Goal: Communication & Community: Answer question/provide support

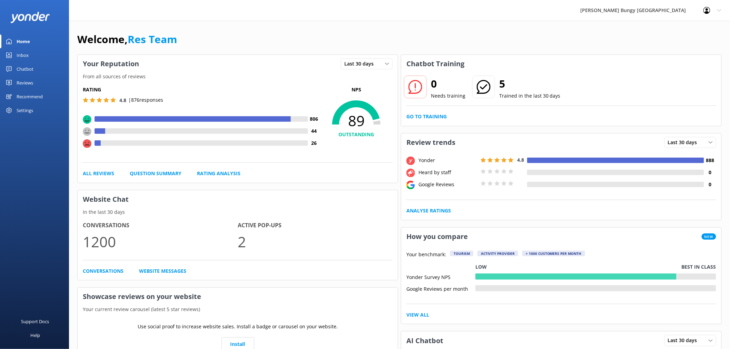
click at [38, 68] on link "Chatbot" at bounding box center [34, 69] width 69 height 14
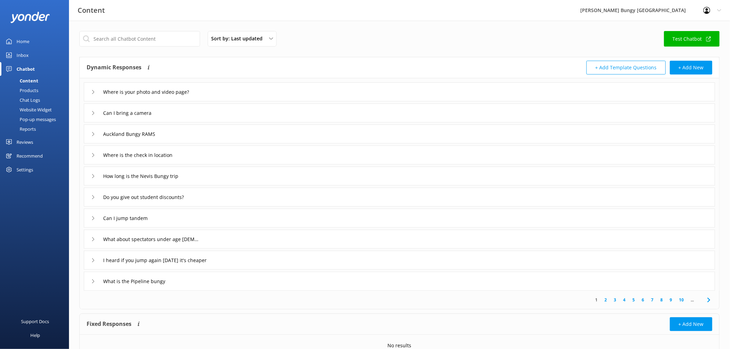
click at [37, 96] on div "Chat Logs" at bounding box center [22, 100] width 36 height 10
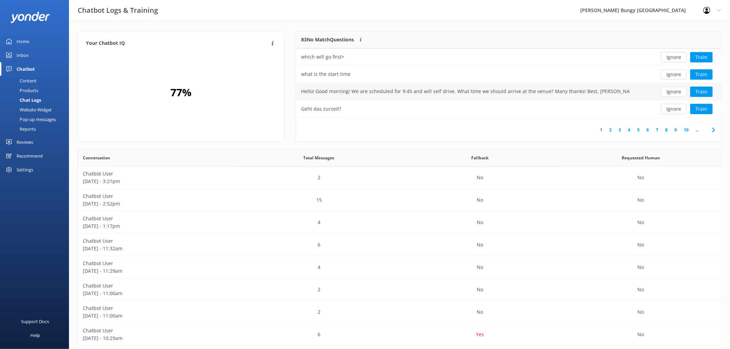
scroll to position [6, 6]
click at [676, 52] on button "Ignore" at bounding box center [674, 57] width 26 height 10
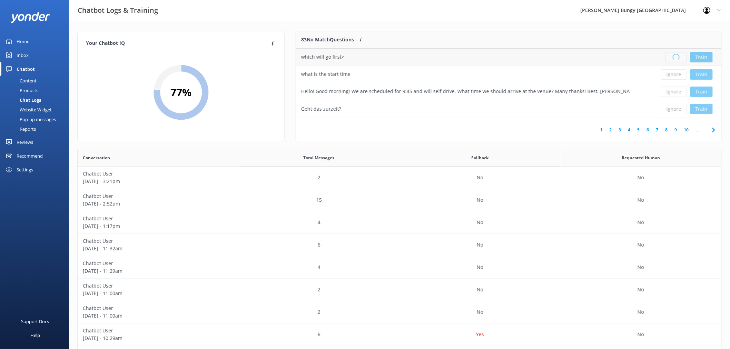
click at [676, 52] on div "Loading.. Train" at bounding box center [678, 57] width 76 height 10
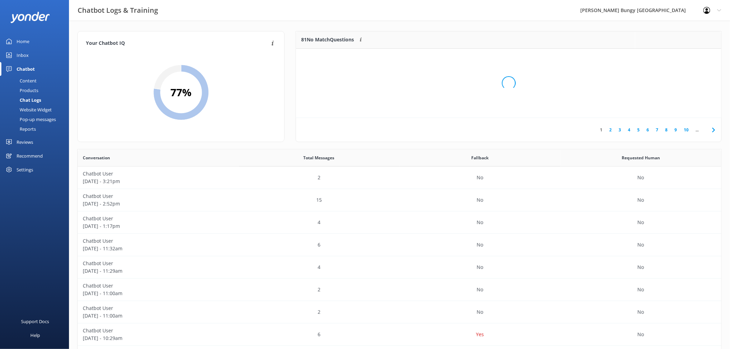
click at [677, 54] on div "Loading.." at bounding box center [509, 83] width 412 height 349
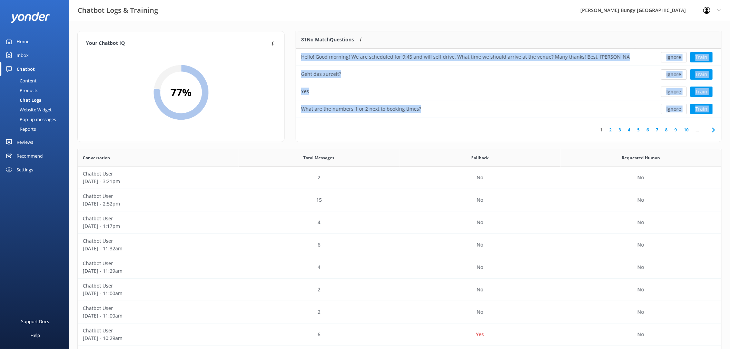
click at [677, 54] on button "Ignore" at bounding box center [674, 57] width 26 height 10
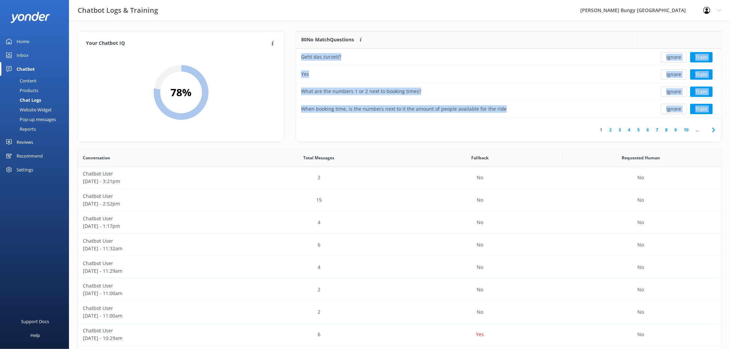
click at [677, 54] on button "Ignore" at bounding box center [674, 57] width 26 height 10
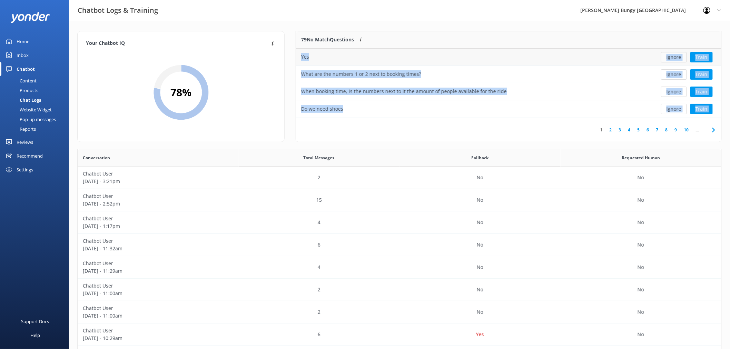
click at [677, 54] on button "Ignore" at bounding box center [674, 57] width 26 height 10
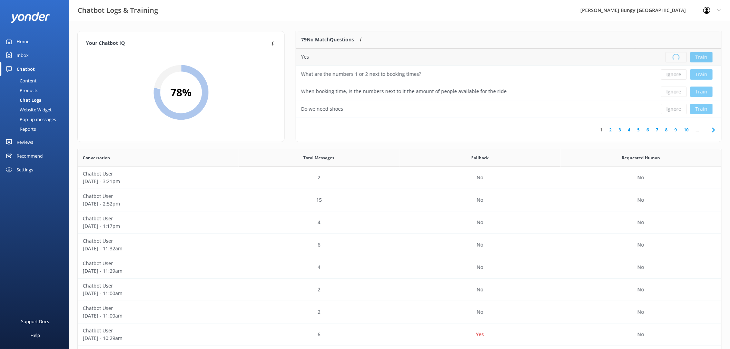
click at [677, 54] on div "Loading.. Train" at bounding box center [678, 57] width 76 height 10
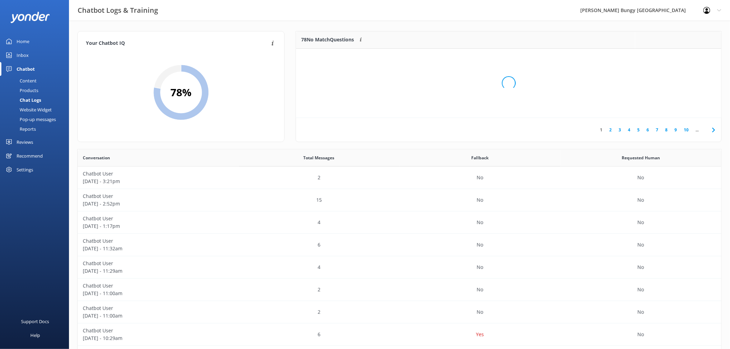
click at [677, 54] on div "Loading.." at bounding box center [509, 83] width 412 height 349
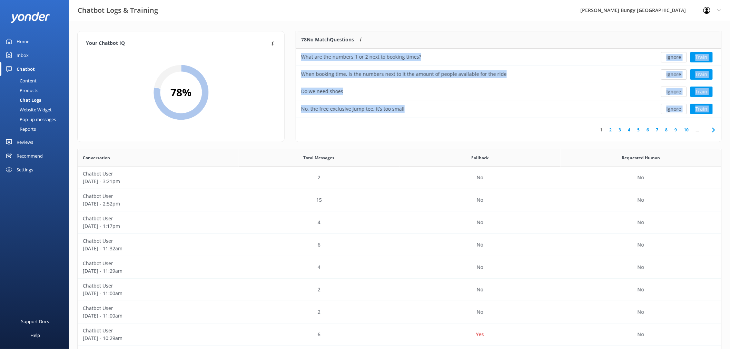
click at [677, 54] on button "Ignore" at bounding box center [674, 57] width 26 height 10
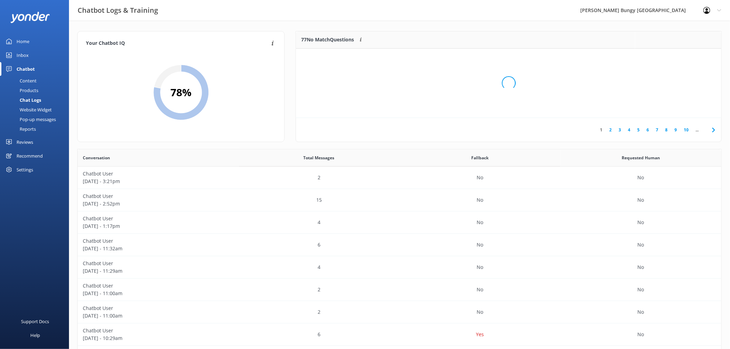
click at [677, 55] on div "Loading.." at bounding box center [509, 83] width 412 height 349
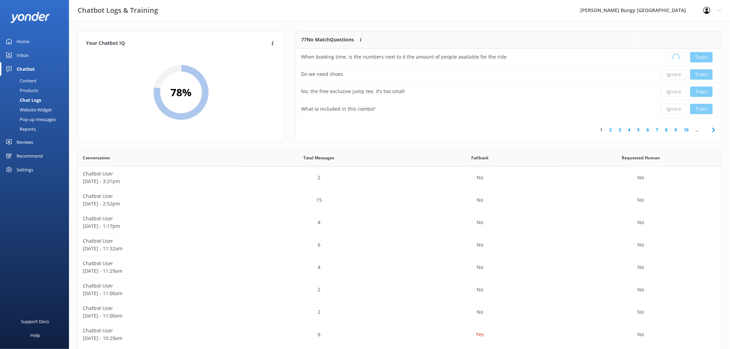
click at [677, 55] on div "Loading.. Train" at bounding box center [678, 57] width 76 height 10
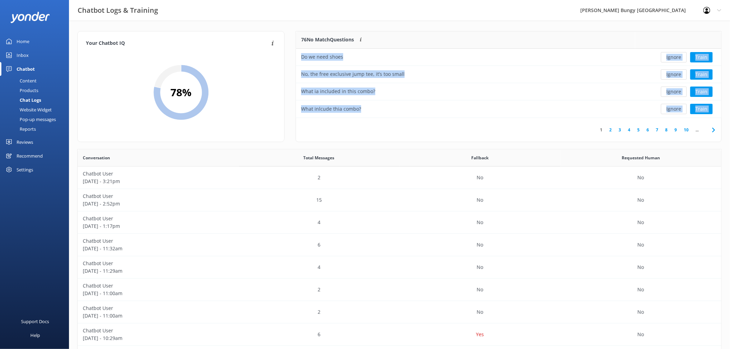
click at [677, 55] on button "Ignore" at bounding box center [674, 57] width 26 height 10
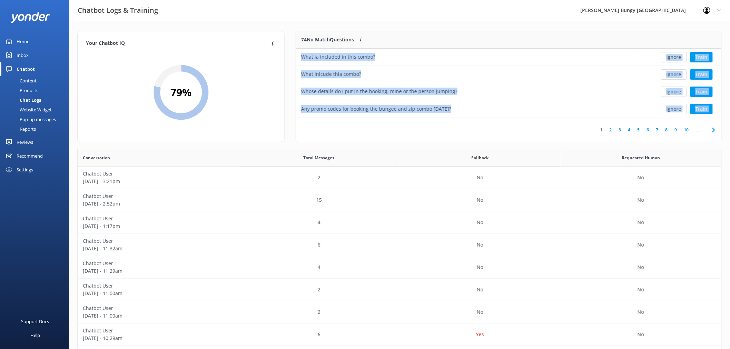
click at [677, 55] on button "Ignore" at bounding box center [674, 57] width 26 height 10
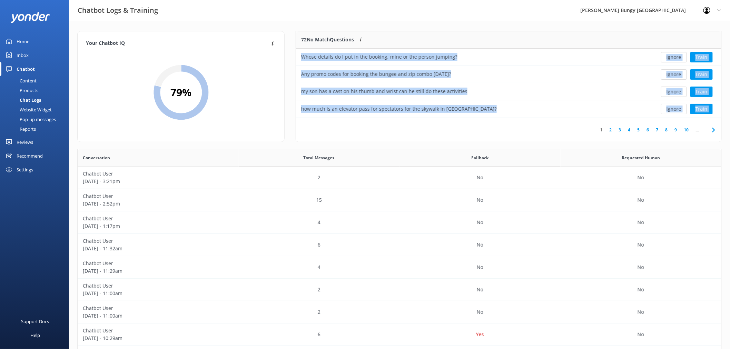
click at [677, 55] on button "Ignore" at bounding box center [674, 57] width 26 height 10
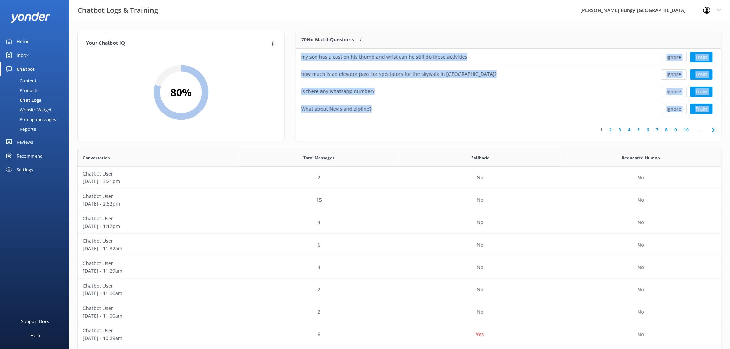
click at [677, 55] on button "Ignore" at bounding box center [674, 57] width 26 height 10
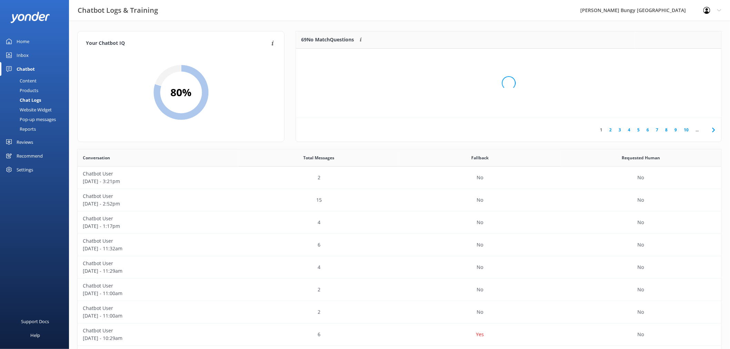
click at [677, 55] on div "Loading.." at bounding box center [509, 83] width 412 height 349
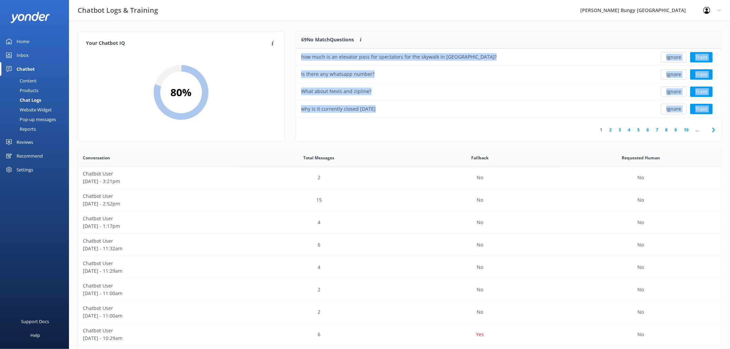
click at [677, 55] on button "Ignore" at bounding box center [674, 57] width 26 height 10
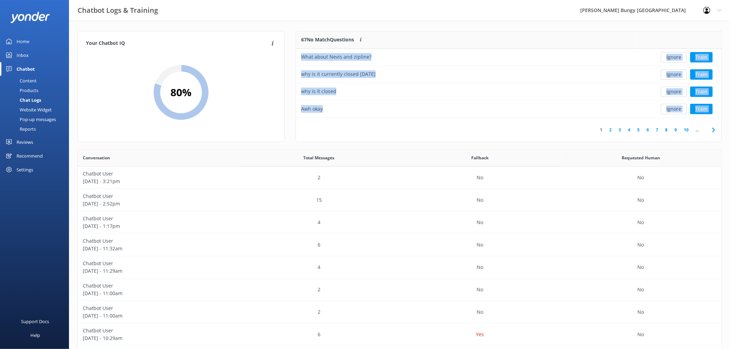
click at [677, 55] on button "Ignore" at bounding box center [674, 57] width 26 height 10
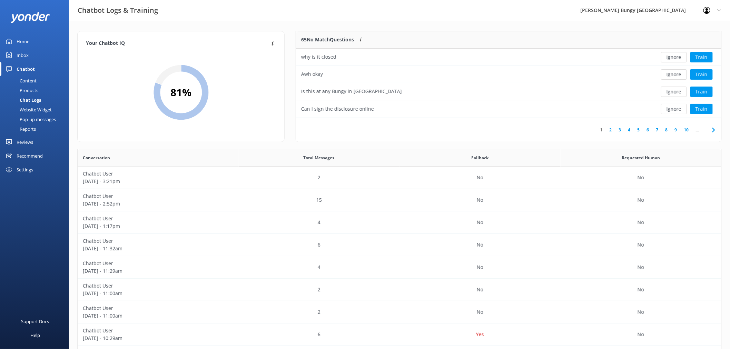
click at [677, 55] on button "Ignore" at bounding box center [674, 57] width 26 height 10
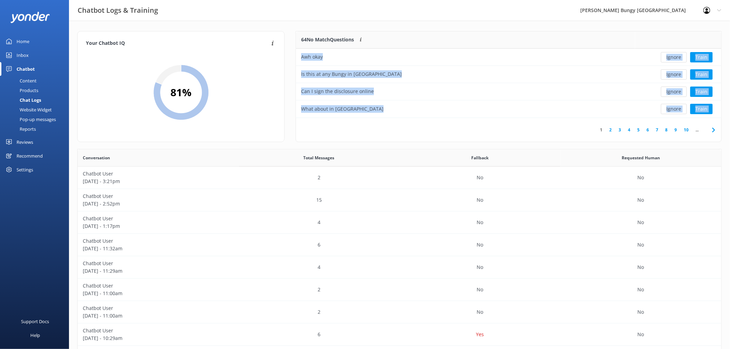
click at [677, 55] on button "Ignore" at bounding box center [674, 57] width 26 height 10
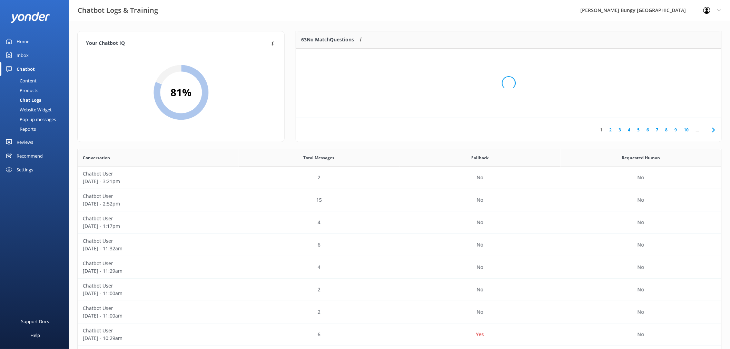
click at [677, 55] on div "Loading.." at bounding box center [509, 83] width 412 height 349
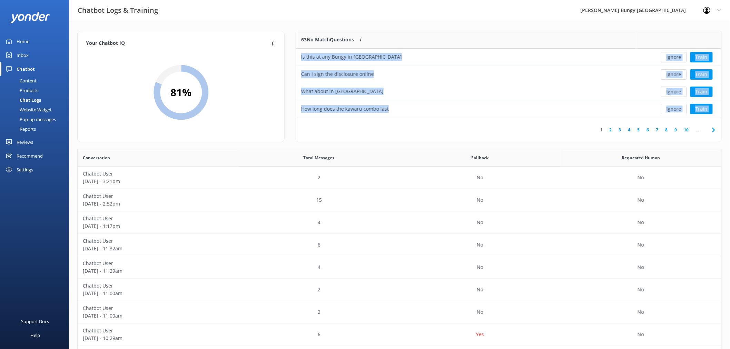
click at [677, 55] on button "Ignore" at bounding box center [674, 57] width 26 height 10
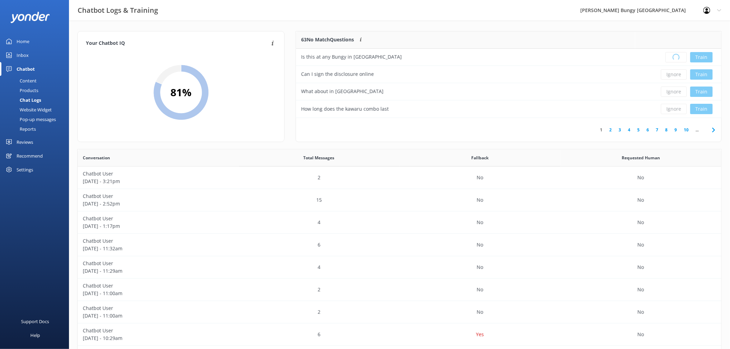
click at [677, 55] on div "Loading.. Train" at bounding box center [678, 57] width 76 height 10
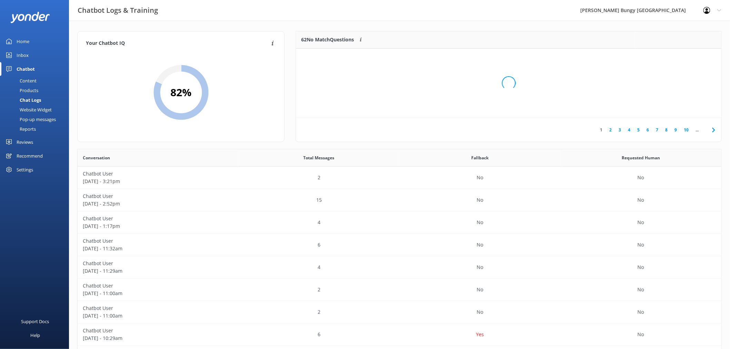
click at [677, 55] on div "Loading.." at bounding box center [509, 83] width 412 height 349
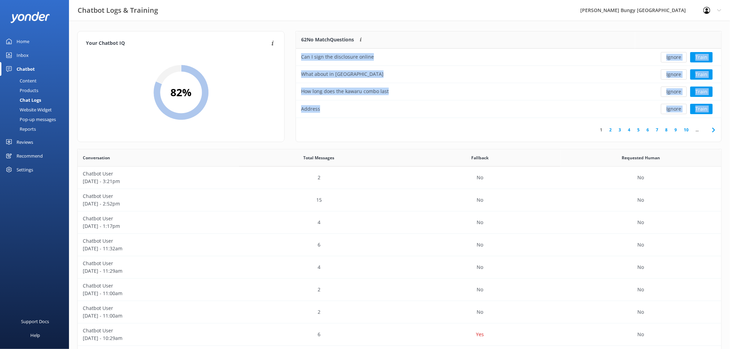
click at [677, 55] on button "Ignore" at bounding box center [674, 57] width 26 height 10
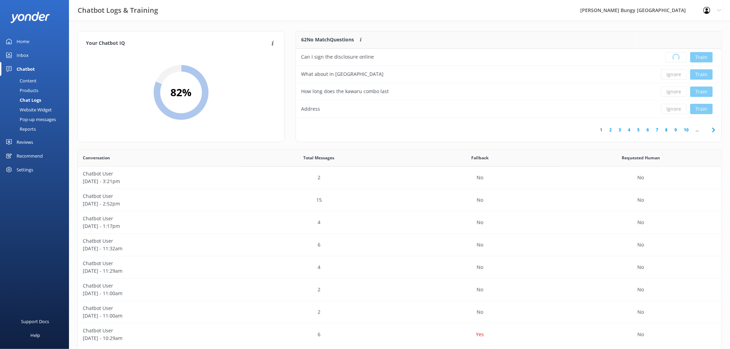
click at [677, 55] on div "Loading.. Train" at bounding box center [678, 57] width 76 height 10
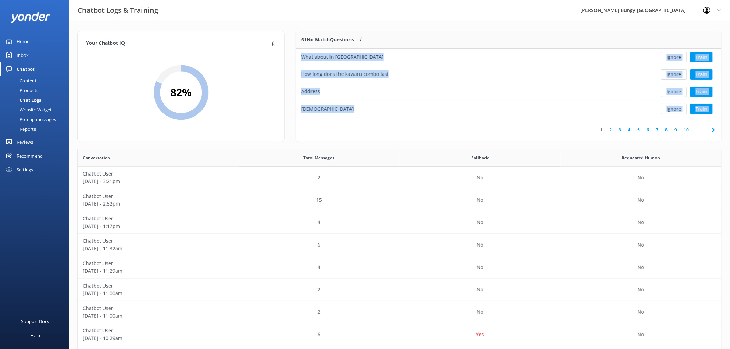
click at [677, 55] on button "Ignore" at bounding box center [674, 57] width 26 height 10
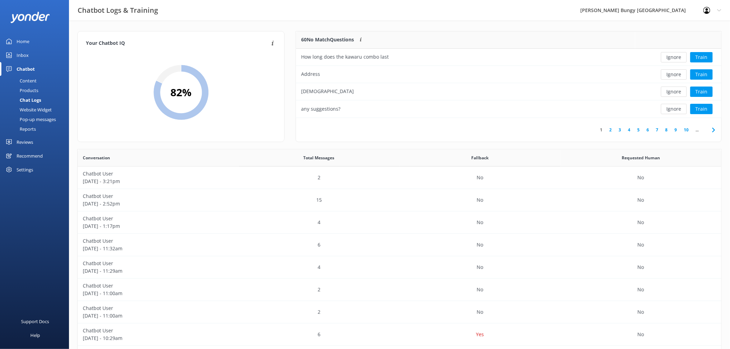
click at [677, 55] on button "Ignore" at bounding box center [674, 57] width 26 height 10
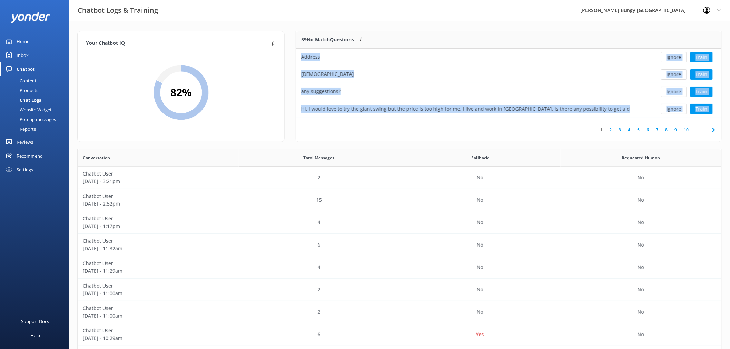
click at [677, 55] on button "Ignore" at bounding box center [674, 57] width 26 height 10
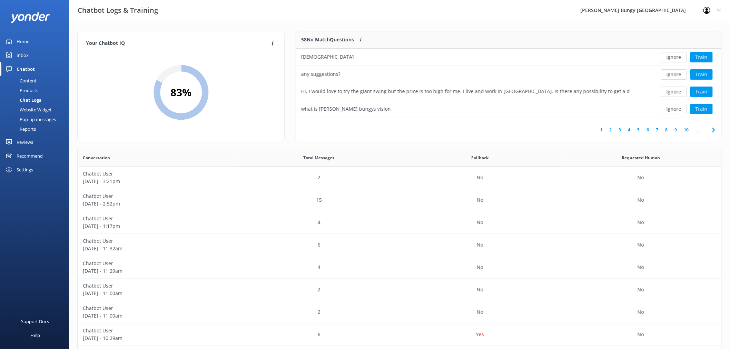
click at [677, 55] on button "Ignore" at bounding box center [674, 57] width 26 height 10
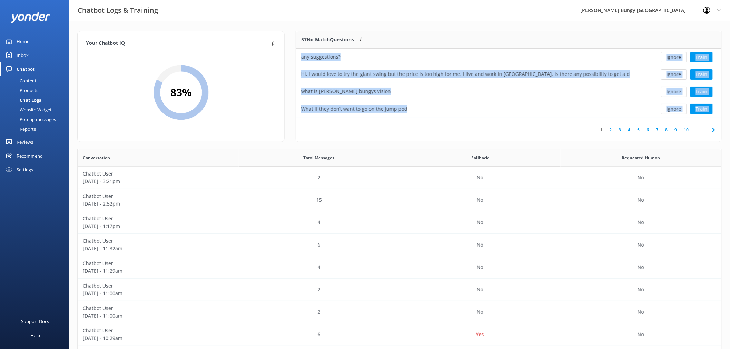
click at [677, 55] on button "Ignore" at bounding box center [674, 57] width 26 height 10
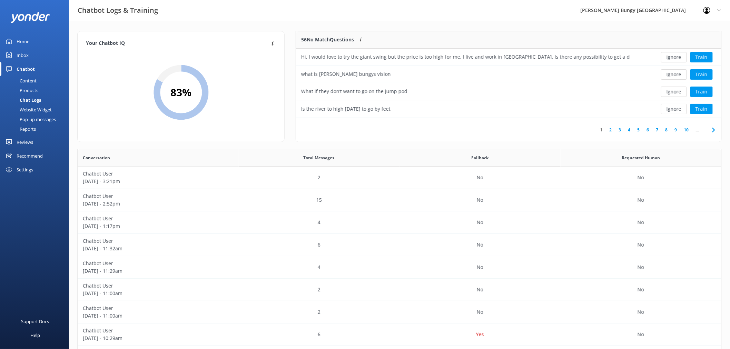
click at [677, 55] on button "Ignore" at bounding box center [674, 57] width 26 height 10
click at [677, 55] on div "Loading.. Train" at bounding box center [678, 57] width 76 height 10
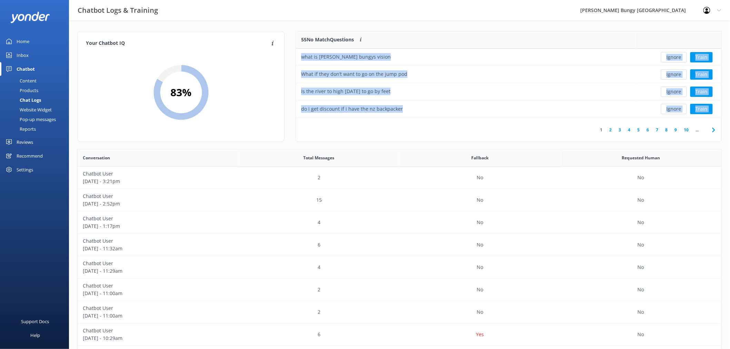
click at [677, 55] on button "Ignore" at bounding box center [674, 57] width 26 height 10
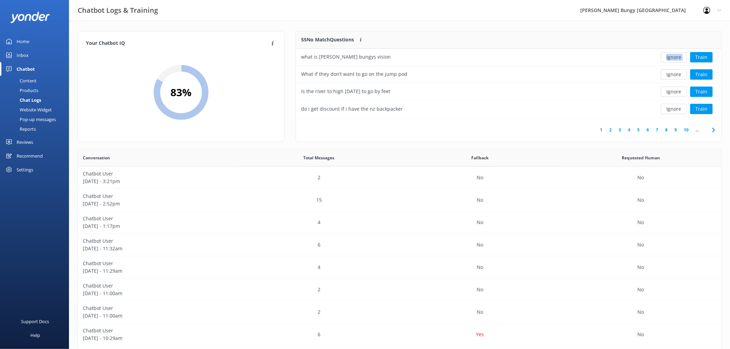
click at [677, 55] on div "Ignore Train" at bounding box center [678, 57] width 76 height 10
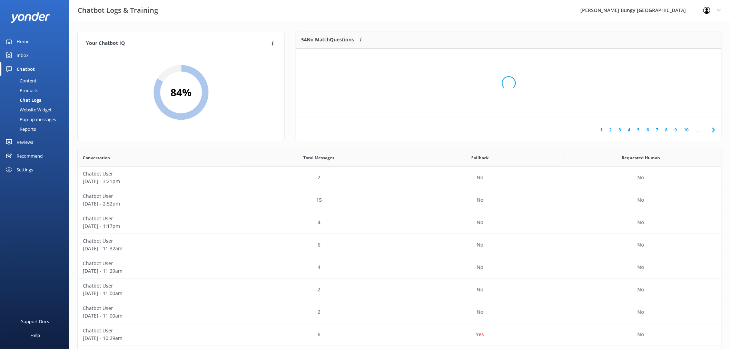
click at [677, 55] on div "Loading.." at bounding box center [509, 83] width 412 height 349
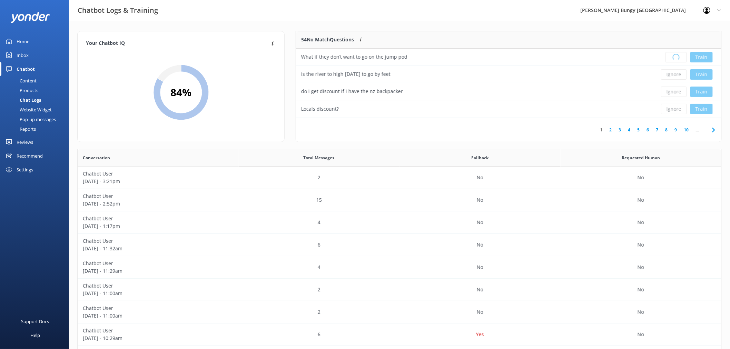
click at [677, 55] on div "Loading.. Train" at bounding box center [678, 57] width 76 height 10
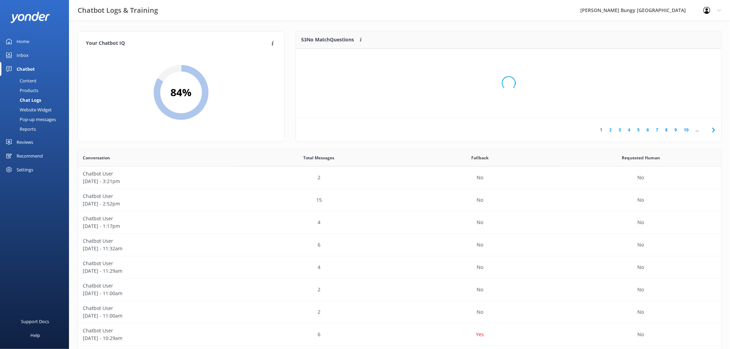
click at [677, 55] on div "Loading.." at bounding box center [509, 83] width 412 height 349
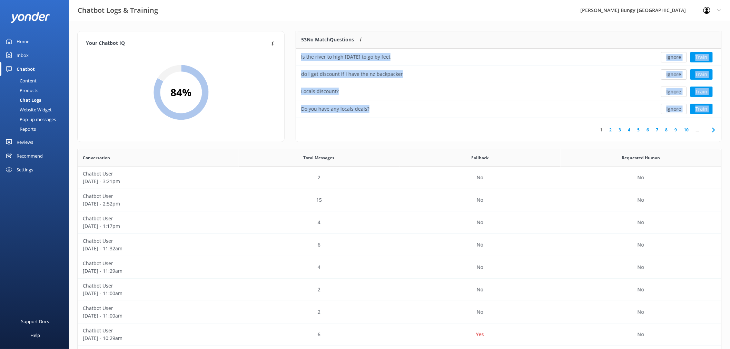
click at [677, 55] on button "Ignore" at bounding box center [674, 57] width 26 height 10
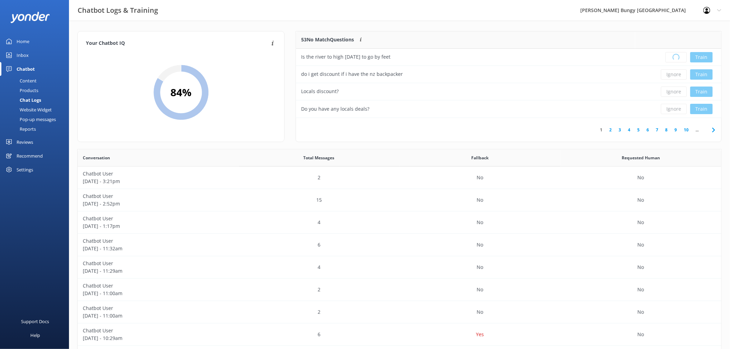
click at [677, 55] on div "Loading.. Train" at bounding box center [678, 57] width 76 height 10
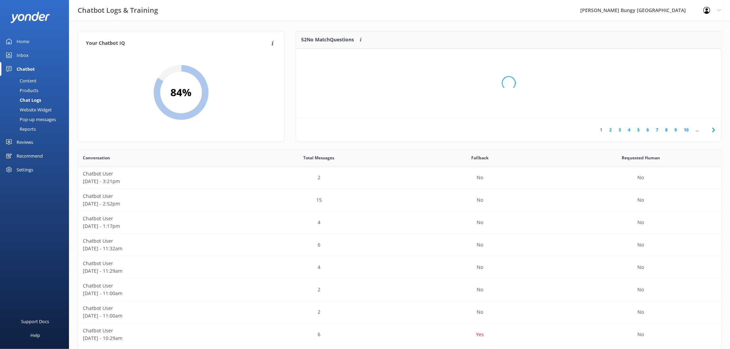
click at [677, 55] on div "Loading.." at bounding box center [509, 83] width 412 height 349
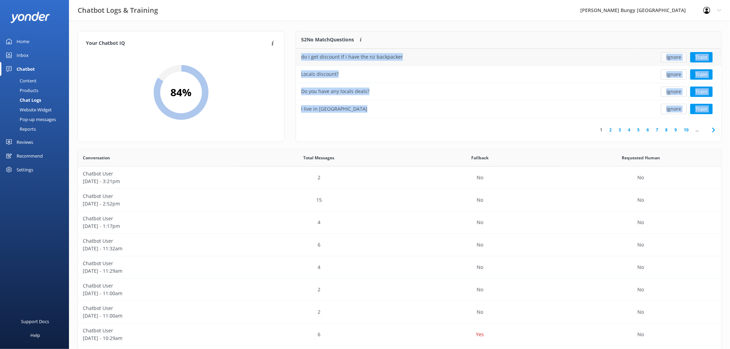
click at [677, 55] on button "Ignore" at bounding box center [674, 57] width 26 height 10
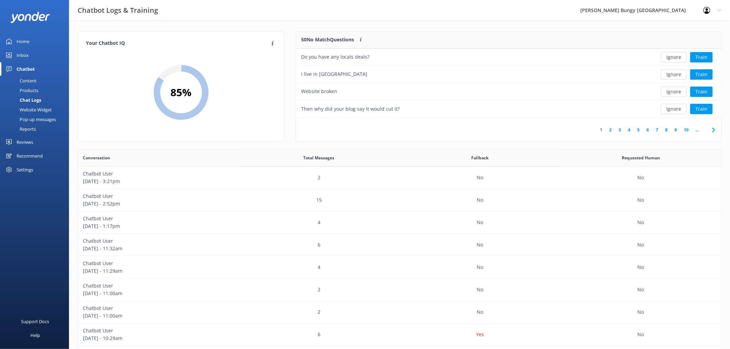
click at [677, 55] on button "Ignore" at bounding box center [674, 57] width 26 height 10
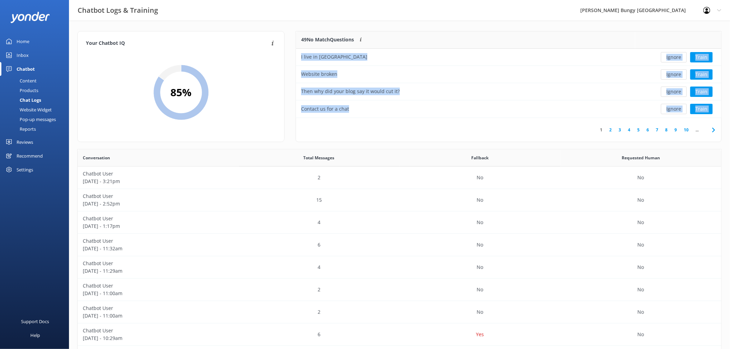
click at [677, 55] on button "Ignore" at bounding box center [674, 57] width 26 height 10
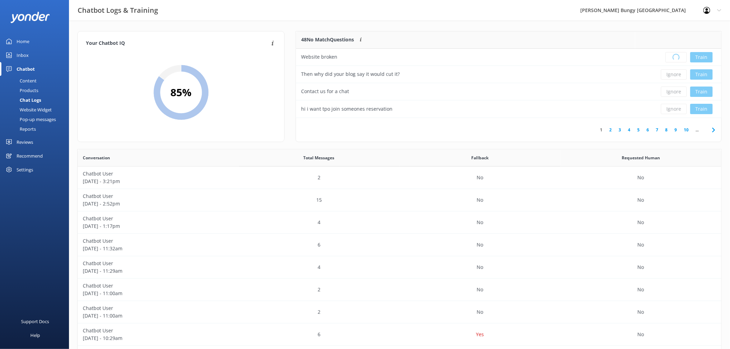
click at [677, 55] on div "Loading.. Train" at bounding box center [678, 57] width 76 height 10
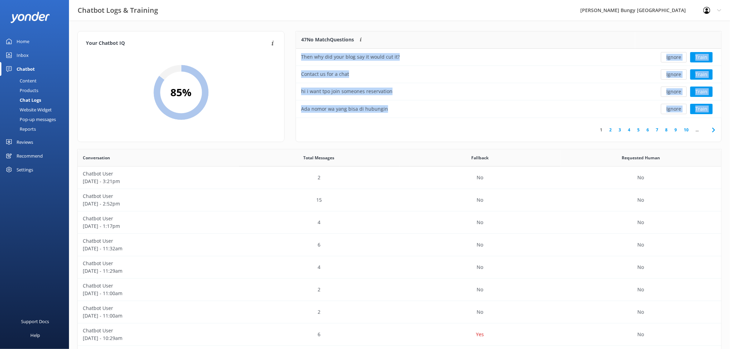
click at [677, 55] on button "Ignore" at bounding box center [674, 57] width 26 height 10
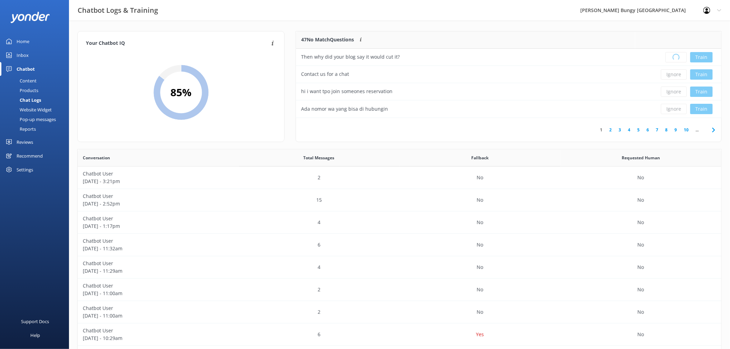
click at [677, 55] on div "Loading.. Train" at bounding box center [678, 57] width 76 height 10
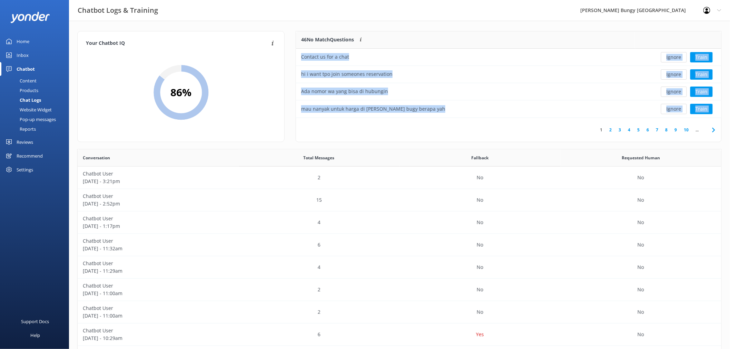
click at [677, 55] on button "Ignore" at bounding box center [674, 57] width 26 height 10
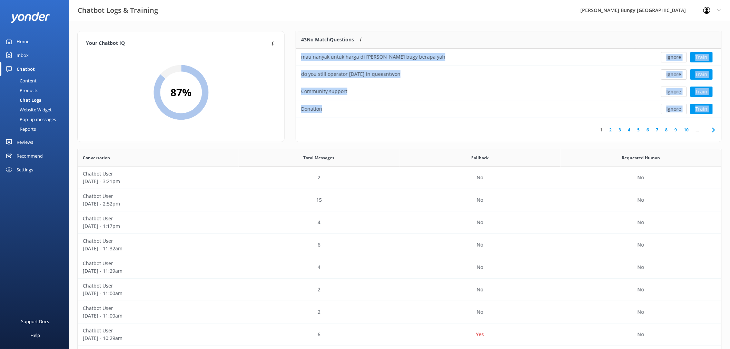
click at [677, 55] on button "Ignore" at bounding box center [674, 57] width 26 height 10
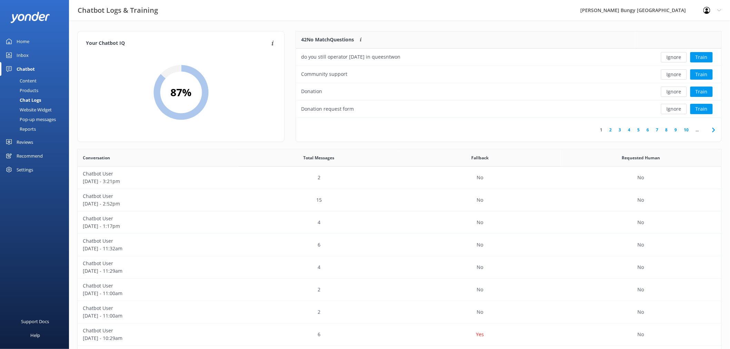
click at [677, 55] on button "Ignore" at bounding box center [674, 57] width 26 height 10
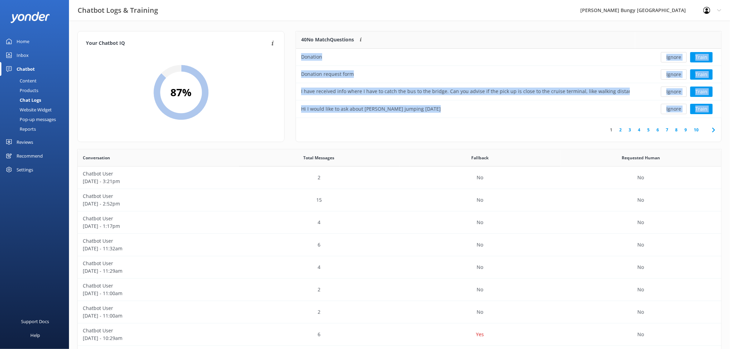
click at [677, 55] on button "Ignore" at bounding box center [674, 57] width 26 height 10
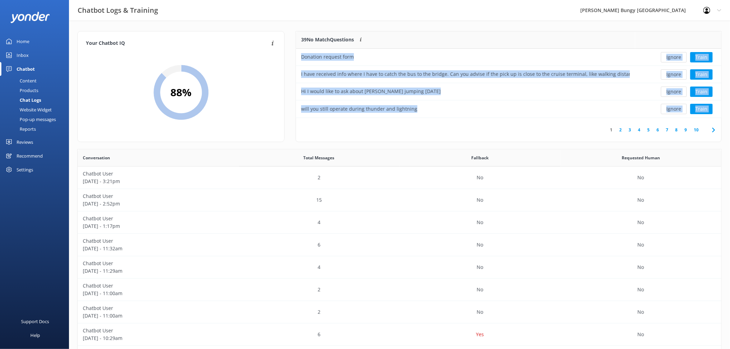
click at [677, 55] on button "Ignore" at bounding box center [674, 57] width 26 height 10
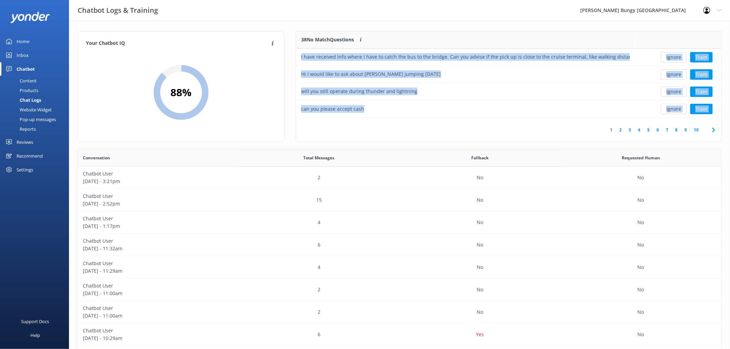
click at [677, 55] on button "Ignore" at bounding box center [674, 57] width 26 height 10
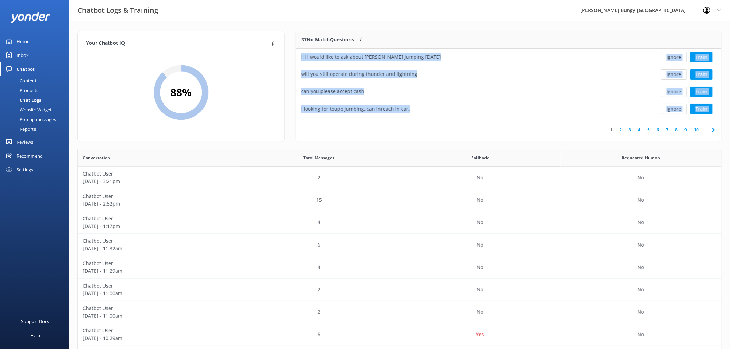
click at [677, 55] on button "Ignore" at bounding box center [674, 57] width 26 height 10
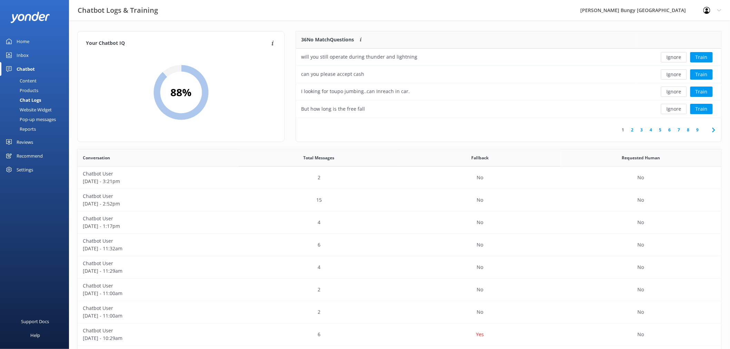
click at [677, 55] on button "Ignore" at bounding box center [674, 57] width 26 height 10
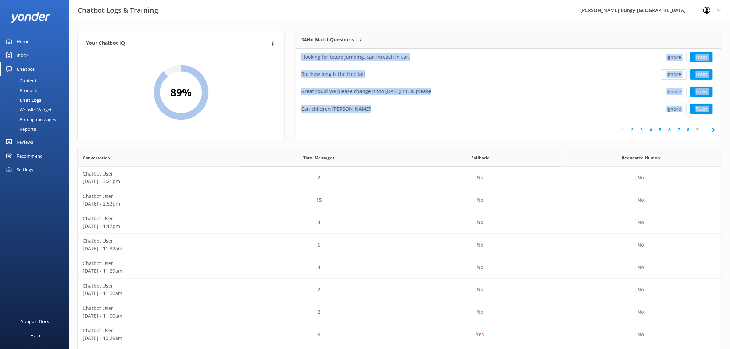
click at [677, 55] on button "Ignore" at bounding box center [674, 57] width 26 height 10
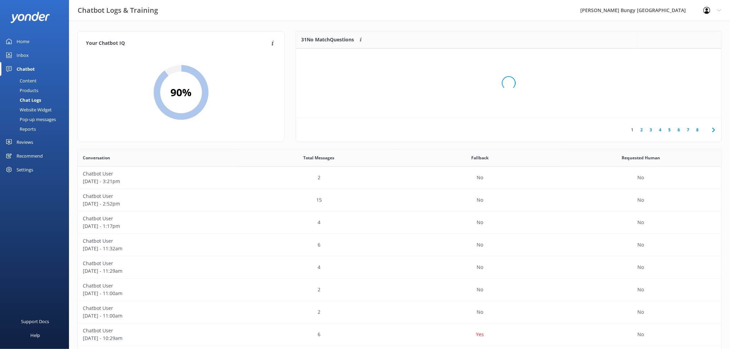
click at [677, 55] on div "Loading.." at bounding box center [509, 83] width 412 height 349
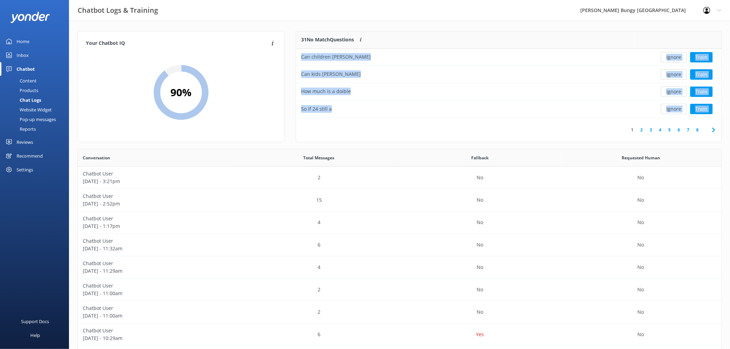
click at [677, 55] on button "Ignore" at bounding box center [674, 57] width 26 height 10
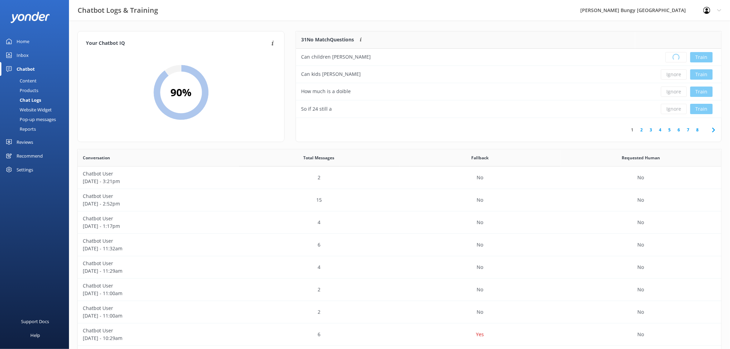
click at [677, 55] on div "Loading.. Train" at bounding box center [678, 57] width 76 height 10
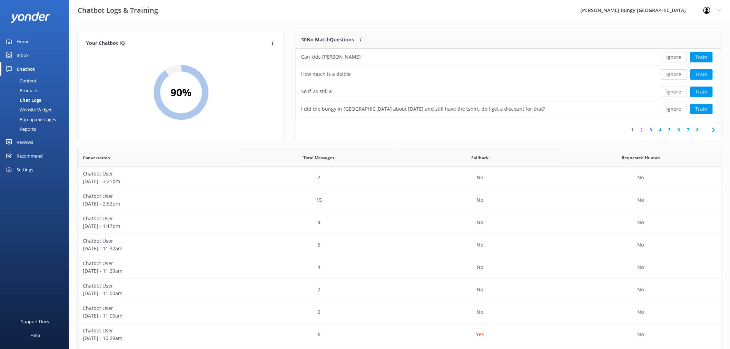
click at [677, 55] on button "Ignore" at bounding box center [674, 57] width 26 height 10
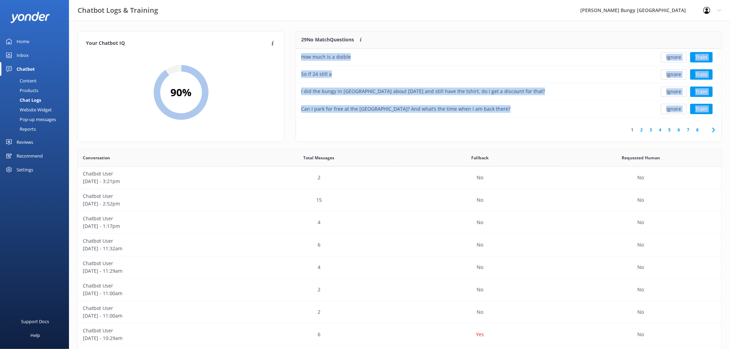
click at [677, 55] on button "Ignore" at bounding box center [674, 57] width 26 height 10
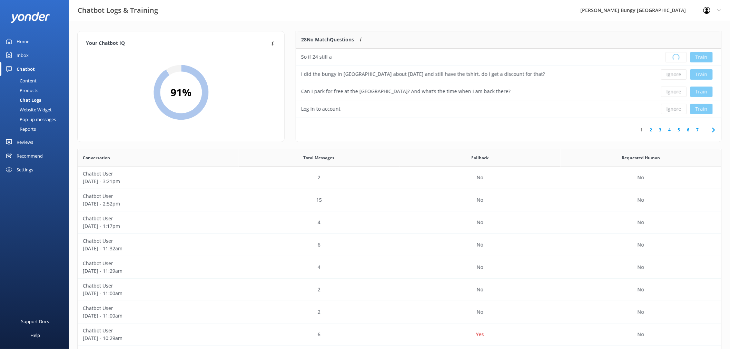
click at [677, 55] on div "Loading.. Train" at bounding box center [678, 57] width 76 height 10
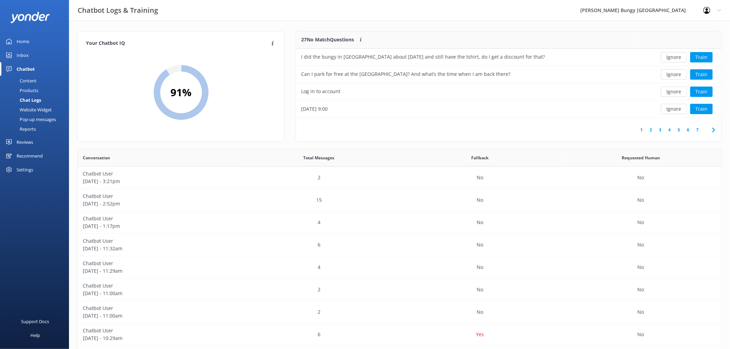
click at [677, 55] on button "Ignore" at bounding box center [674, 57] width 26 height 10
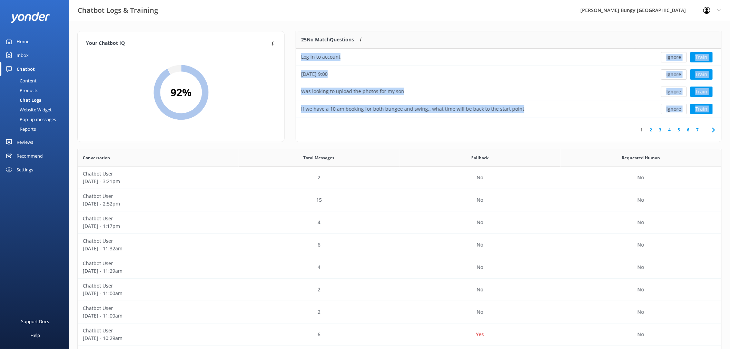
click at [677, 55] on button "Ignore" at bounding box center [674, 57] width 26 height 10
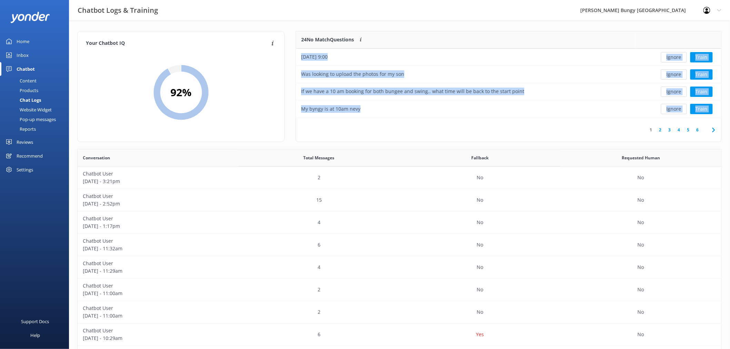
click at [677, 55] on button "Ignore" at bounding box center [674, 57] width 26 height 10
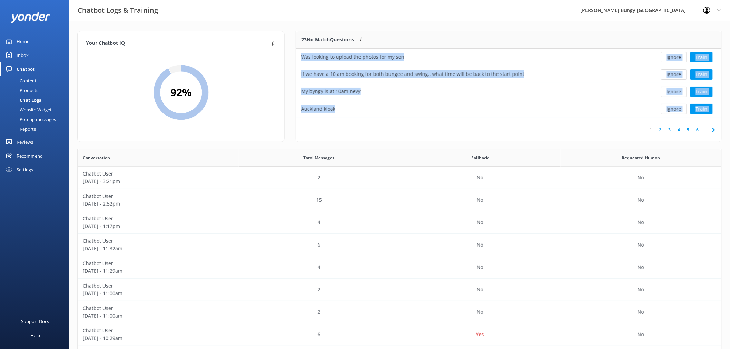
click at [677, 55] on button "Ignore" at bounding box center [674, 57] width 26 height 10
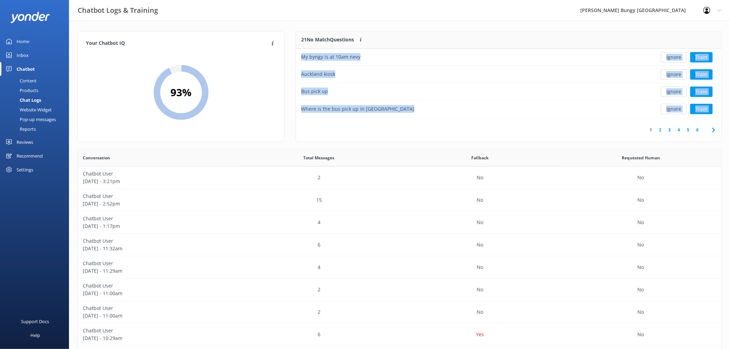
click at [677, 55] on button "Ignore" at bounding box center [674, 57] width 26 height 10
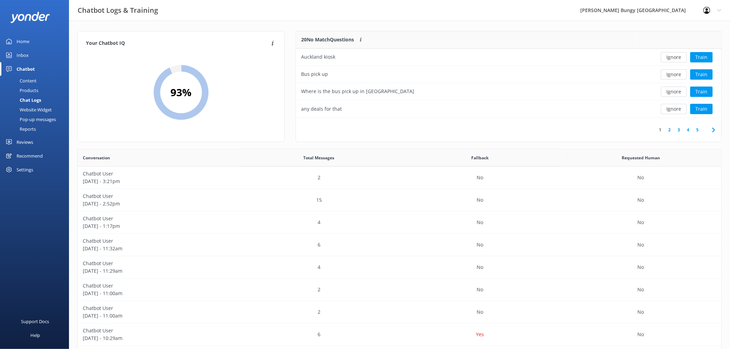
click at [677, 55] on button "Ignore" at bounding box center [674, 57] width 26 height 10
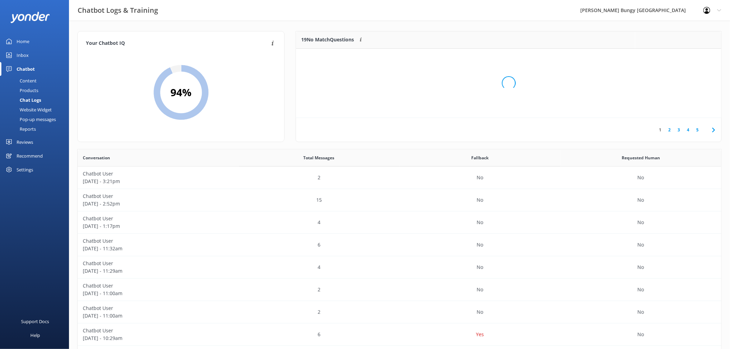
click at [677, 55] on div "Loading.." at bounding box center [509, 83] width 412 height 349
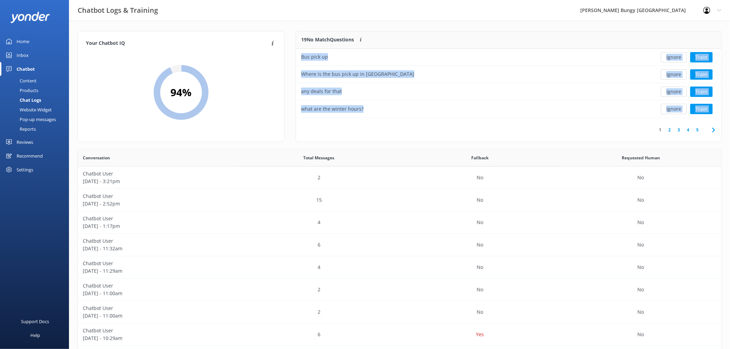
click at [677, 55] on button "Ignore" at bounding box center [674, 57] width 26 height 10
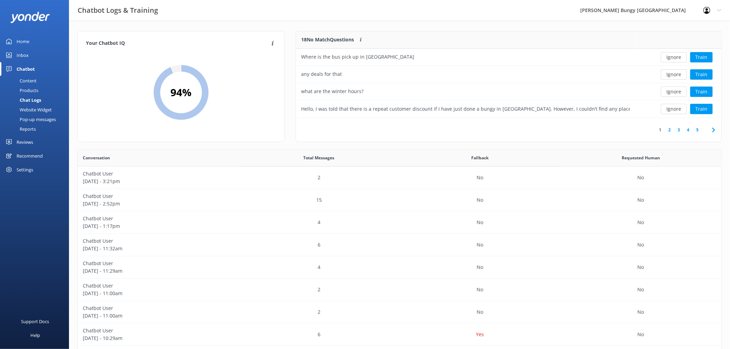
click at [677, 55] on button "Ignore" at bounding box center [674, 57] width 26 height 10
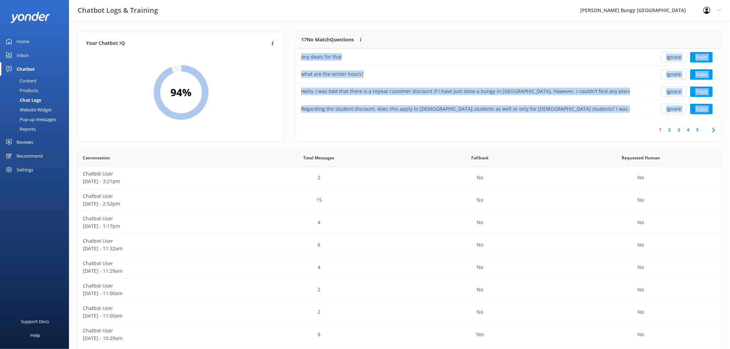
click at [677, 55] on button "Ignore" at bounding box center [674, 57] width 26 height 10
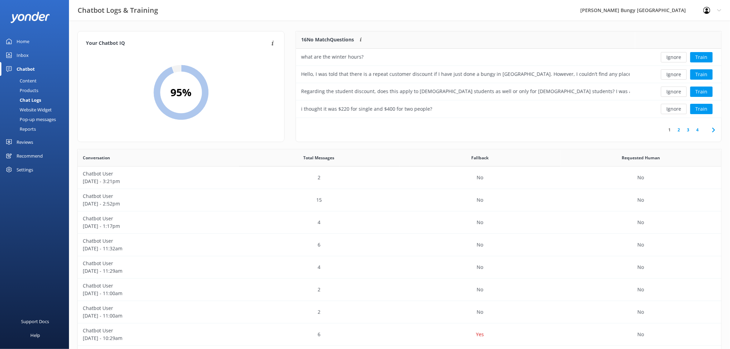
click at [677, 55] on button "Ignore" at bounding box center [674, 57] width 26 height 10
click at [677, 55] on div "Loading.. Train" at bounding box center [678, 57] width 76 height 10
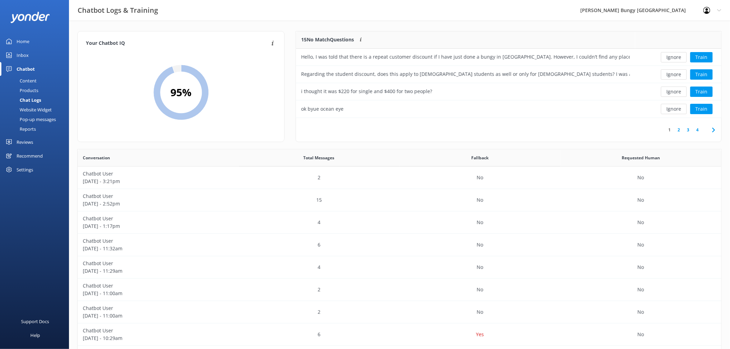
click at [677, 55] on button "Ignore" at bounding box center [674, 57] width 26 height 10
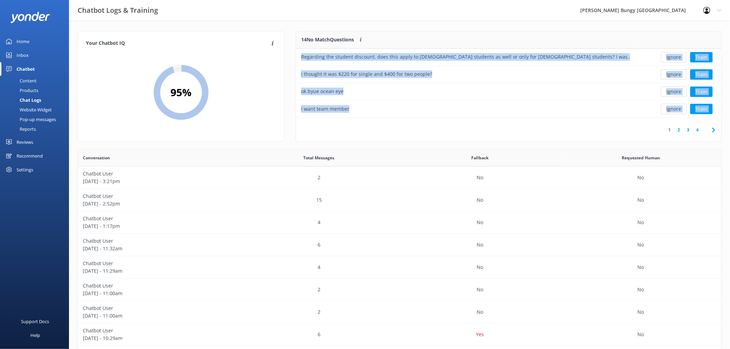
click at [677, 55] on button "Ignore" at bounding box center [674, 57] width 26 height 10
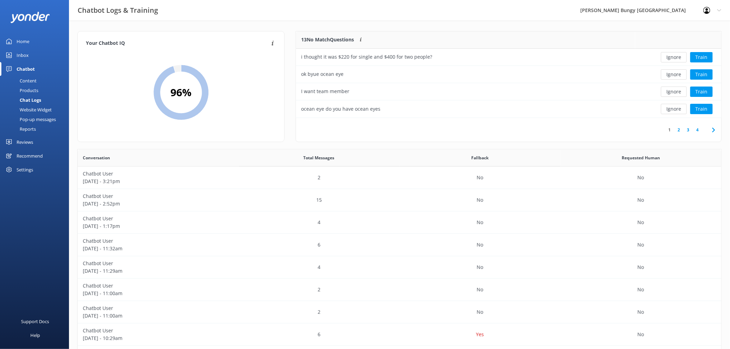
click at [677, 55] on button "Ignore" at bounding box center [674, 57] width 26 height 10
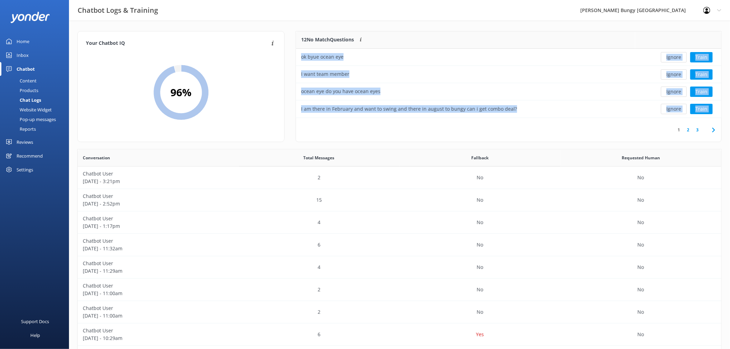
click at [677, 55] on button "Ignore" at bounding box center [674, 57] width 26 height 10
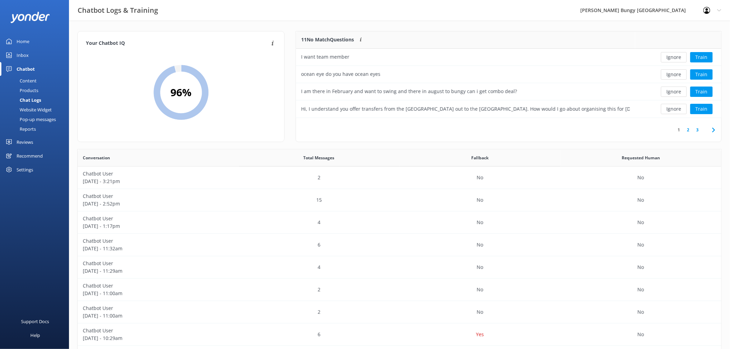
click at [677, 55] on button "Ignore" at bounding box center [674, 57] width 26 height 10
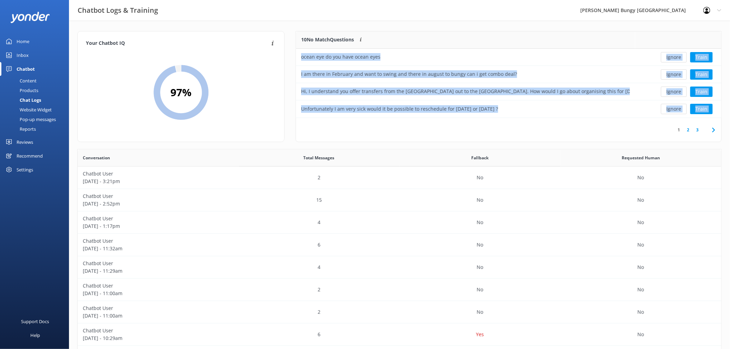
click at [677, 55] on button "Ignore" at bounding box center [674, 57] width 26 height 10
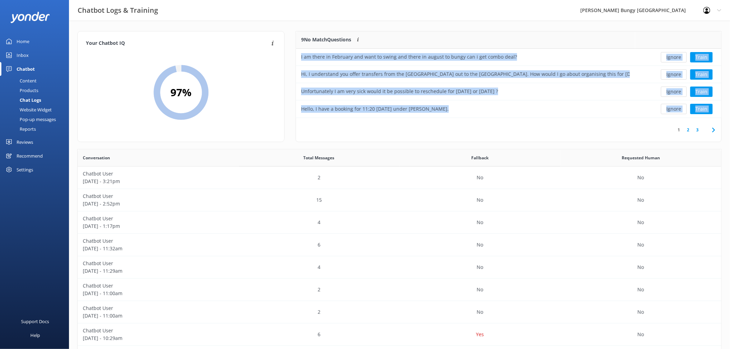
click at [677, 55] on button "Ignore" at bounding box center [674, 57] width 26 height 10
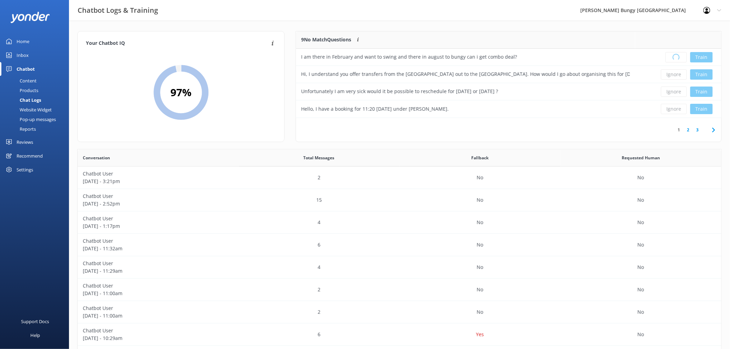
click at [677, 55] on div "Loading.. Train" at bounding box center [678, 57] width 76 height 10
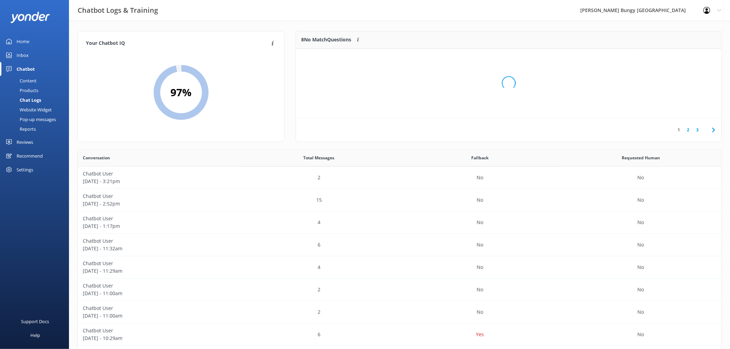
click at [677, 55] on div "Loading.." at bounding box center [509, 83] width 412 height 349
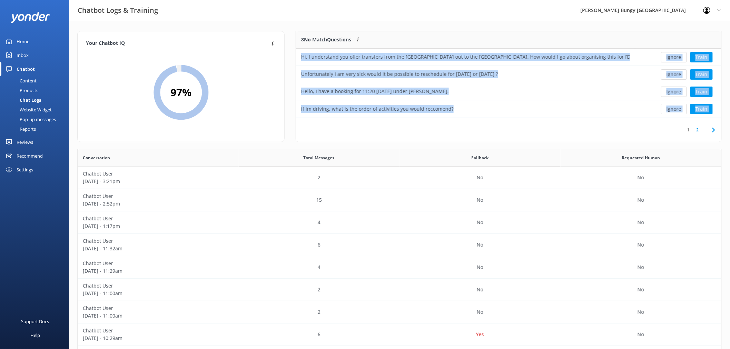
click at [677, 55] on button "Ignore" at bounding box center [674, 57] width 26 height 10
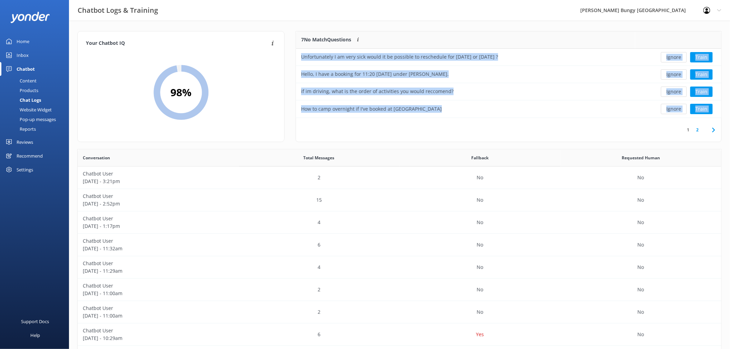
click at [677, 55] on button "Ignore" at bounding box center [674, 57] width 26 height 10
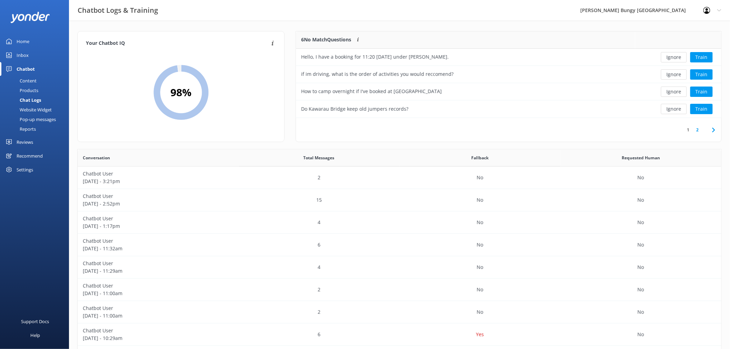
click at [677, 55] on button "Ignore" at bounding box center [674, 57] width 26 height 10
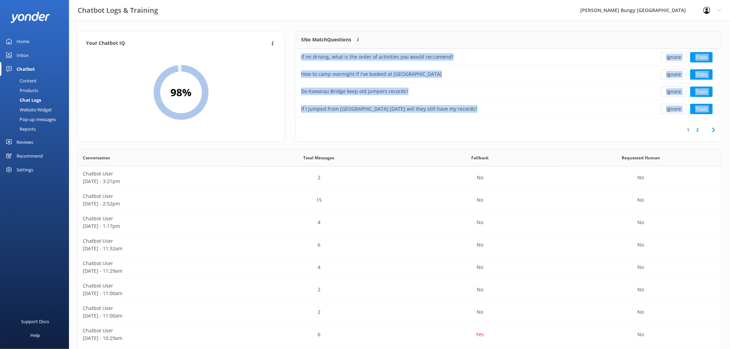
click at [677, 55] on button "Ignore" at bounding box center [674, 57] width 26 height 10
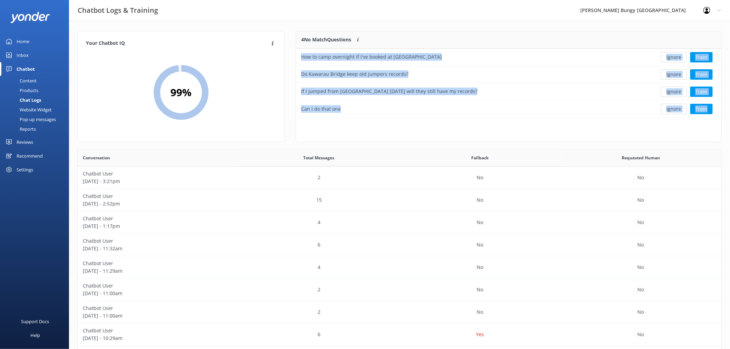
click at [677, 55] on button "Ignore" at bounding box center [674, 57] width 26 height 10
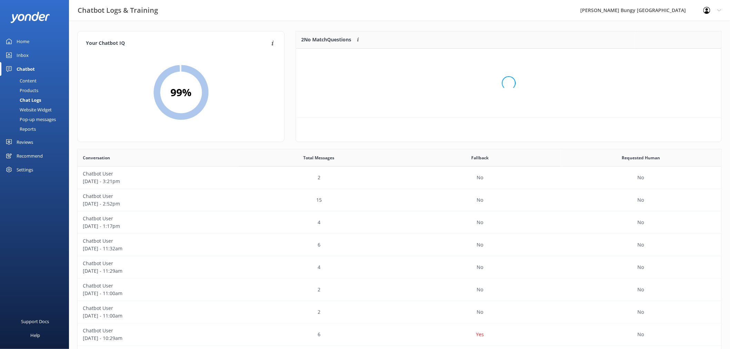
click at [677, 55] on div "Loading.." at bounding box center [509, 83] width 412 height 349
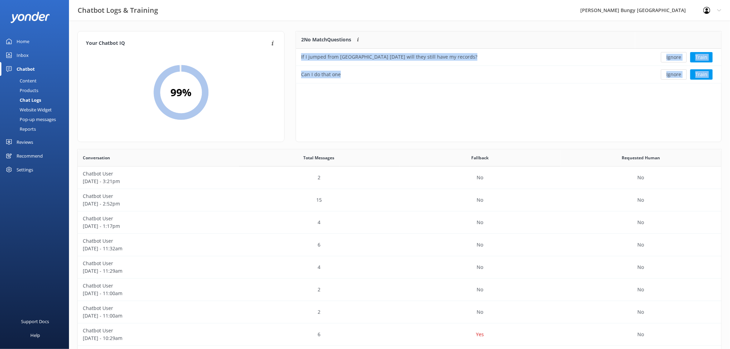
scroll to position [46, 419]
click at [677, 55] on button "Ignore" at bounding box center [674, 57] width 26 height 10
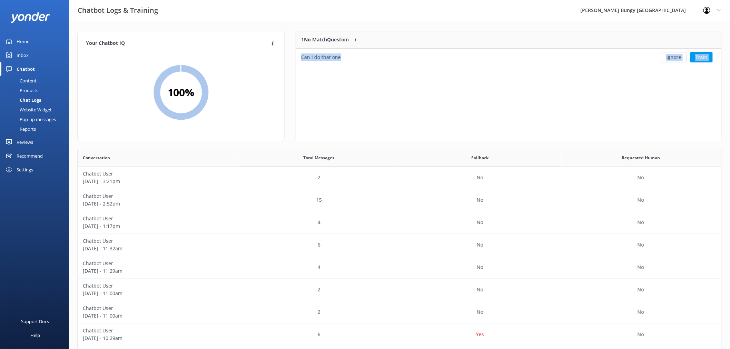
scroll to position [29, 419]
click at [675, 55] on button "Ignore" at bounding box center [674, 57] width 26 height 10
click at [675, 55] on div "Loading.. Train" at bounding box center [678, 57] width 76 height 10
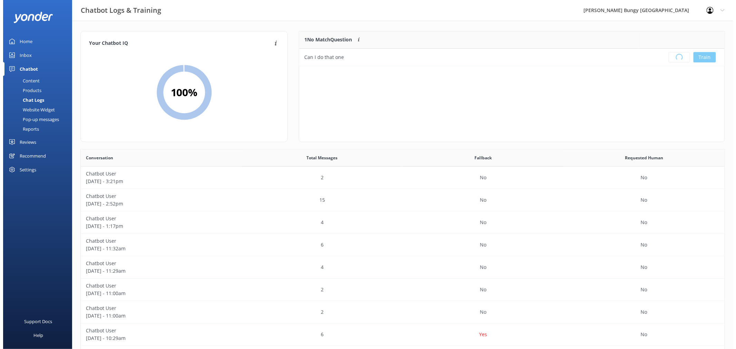
scroll to position [80, 419]
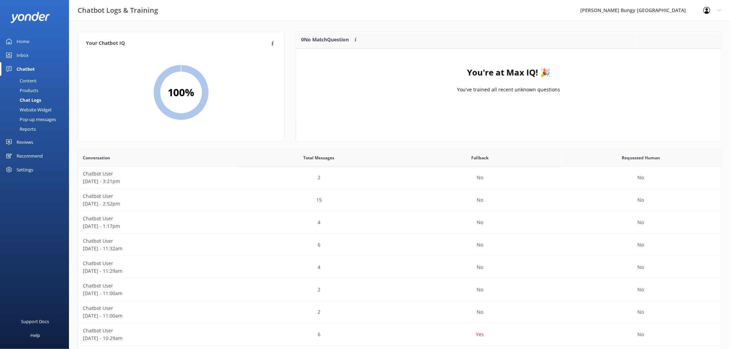
click at [31, 140] on div "Reviews" at bounding box center [25, 142] width 17 height 14
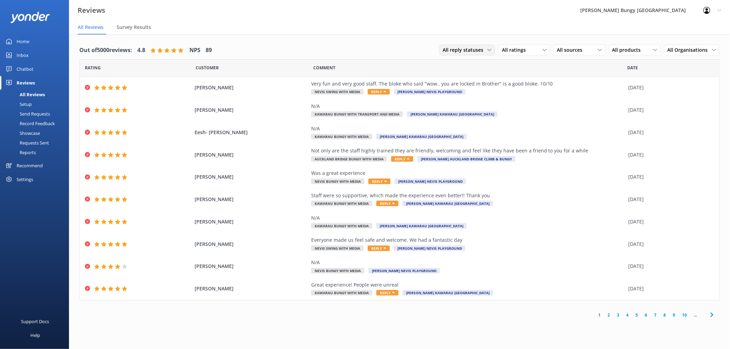
click at [475, 50] on span "All reply statuses" at bounding box center [465, 50] width 45 height 8
click at [523, 56] on div "All ratings All ratings Promoters Passives Detractors" at bounding box center [525, 51] width 52 height 12
click at [530, 53] on span "All ratings" at bounding box center [516, 50] width 28 height 8
click at [545, 105] on link "Detractors" at bounding box center [529, 106] width 61 height 14
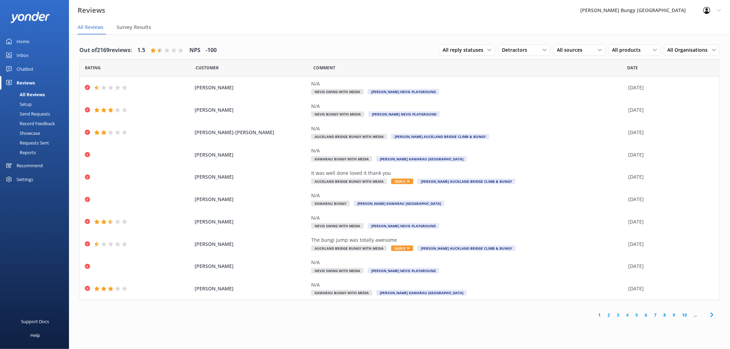
click at [610, 311] on div "1 2 3 4 5 6 7 8 9 10 ..." at bounding box center [656, 315] width 128 height 16
click at [464, 51] on span "All reply statuses" at bounding box center [465, 50] width 45 height 8
click at [532, 44] on div "All reply statuses All reply statuses Needs a reply Does not need reply Detract…" at bounding box center [579, 50] width 281 height 18
click at [526, 55] on div "Detractors All ratings Promoters Passives Detractors" at bounding box center [525, 50] width 52 height 11
click at [522, 75] on div "Promoters" at bounding box center [524, 78] width 31 height 7
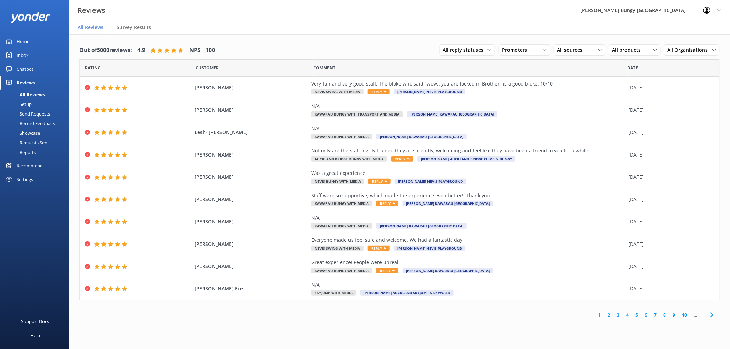
click at [27, 55] on div "Inbox" at bounding box center [23, 55] width 12 height 14
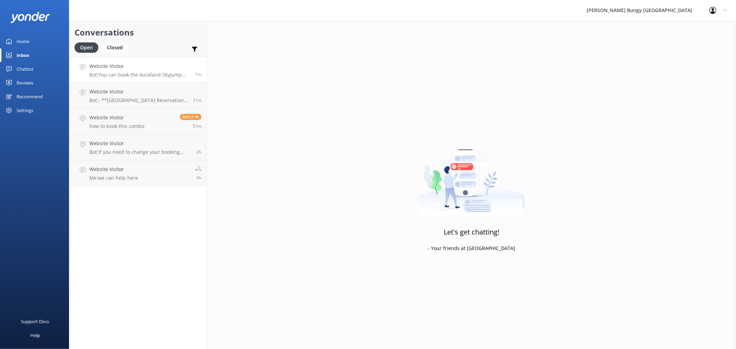
click at [174, 67] on h4 "Website Visitor" at bounding box center [139, 66] width 101 height 8
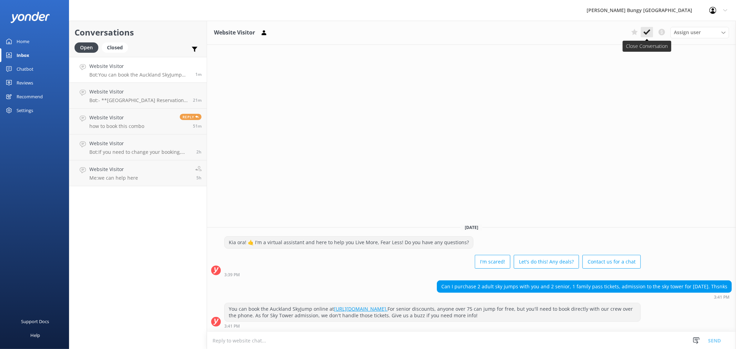
click at [647, 35] on icon at bounding box center [647, 32] width 7 height 7
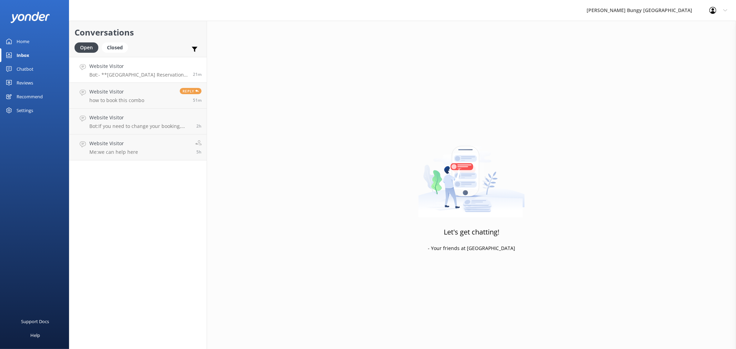
click at [195, 70] on div "21m" at bounding box center [195, 69] width 14 height 15
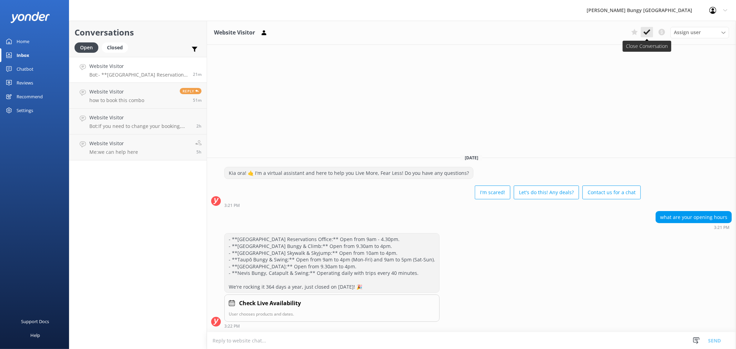
click at [647, 33] on use at bounding box center [647, 32] width 7 height 6
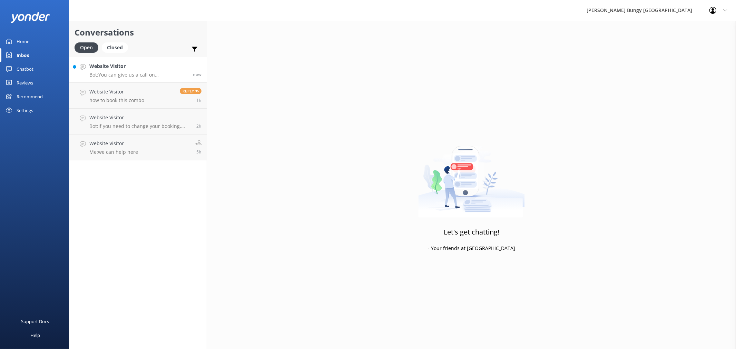
click at [174, 66] on h4 "Website Visitor" at bounding box center [138, 66] width 98 height 8
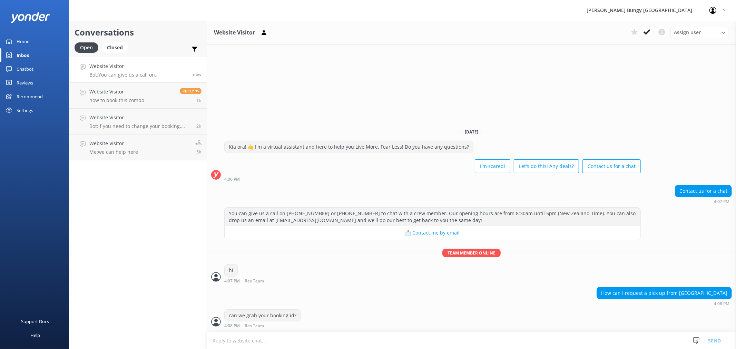
click at [695, 125] on div "[DATE] Kia ora! 🤙 I'm a virtual assistant and here to help you Live More, Fear …" at bounding box center [471, 227] width 529 height 209
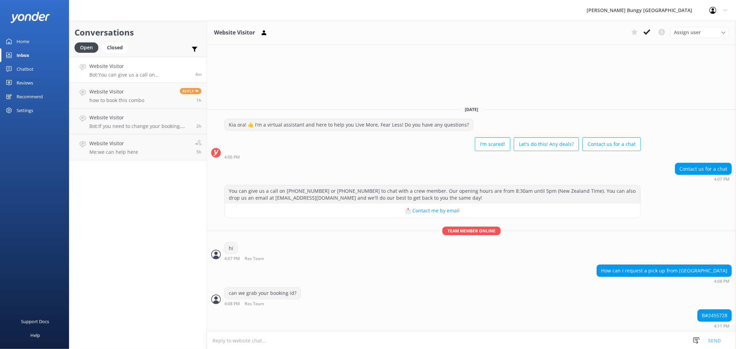
click at [724, 312] on div "B#2455728" at bounding box center [715, 316] width 34 height 12
copy div "2455728"
click at [429, 332] on form "Snippets Manage Get that Booked Great! Please give us a call on P: Akl Address …" at bounding box center [471, 340] width 529 height 17
click at [432, 336] on textarea at bounding box center [471, 340] width 529 height 17
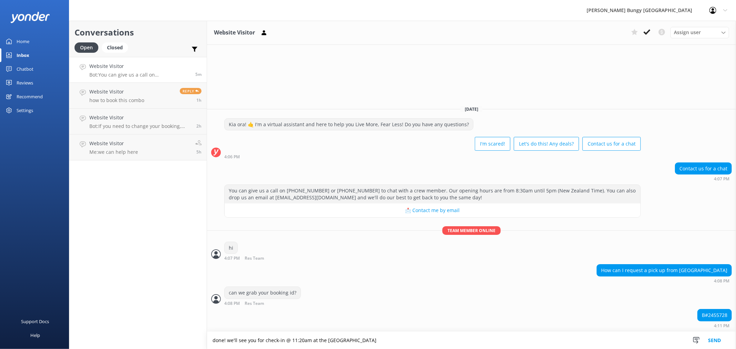
type textarea "done! we'll see you for check-in @ 11:20am at the [GEOGRAPHIC_DATA]"
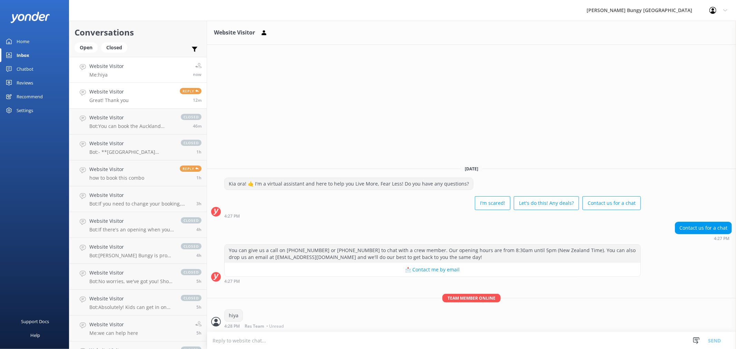
click at [175, 94] on div "Reply 12m" at bounding box center [188, 95] width 27 height 15
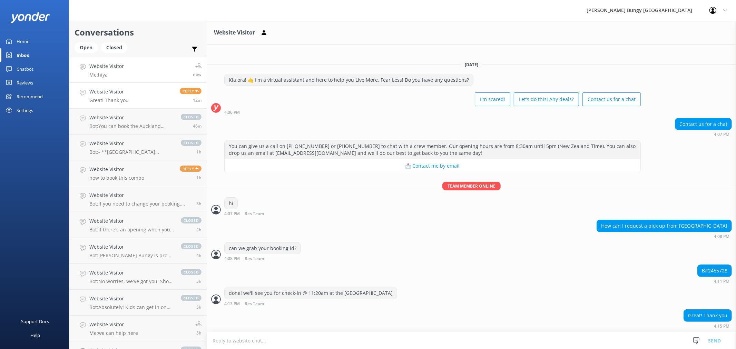
click at [169, 75] on link "Website Visitor Me: hiya now" at bounding box center [137, 70] width 137 height 26
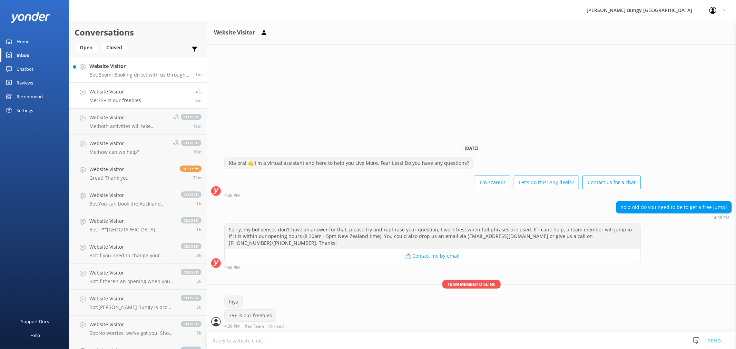
click at [122, 67] on h4 "Website Visitor" at bounding box center [139, 66] width 101 height 8
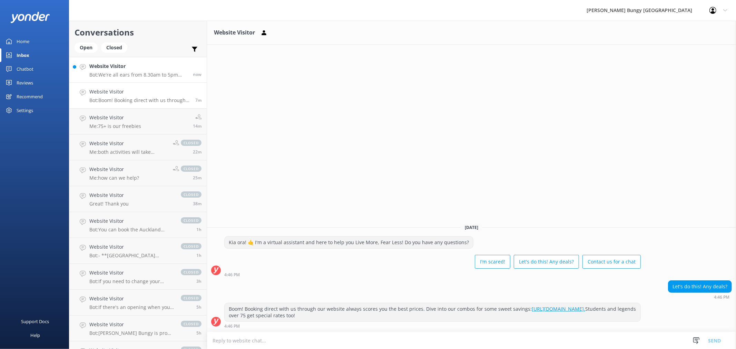
click at [170, 64] on h4 "Website Visitor" at bounding box center [138, 66] width 98 height 8
